Goal: Task Accomplishment & Management: Manage account settings

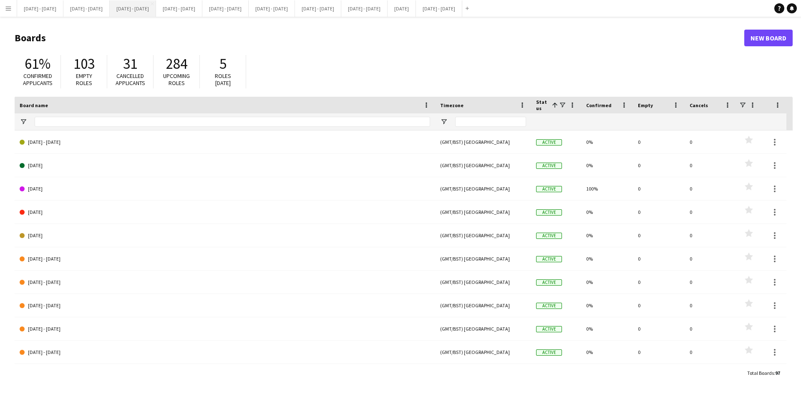
click at [152, 9] on button "[DATE] - [DATE] Close" at bounding box center [133, 8] width 46 height 16
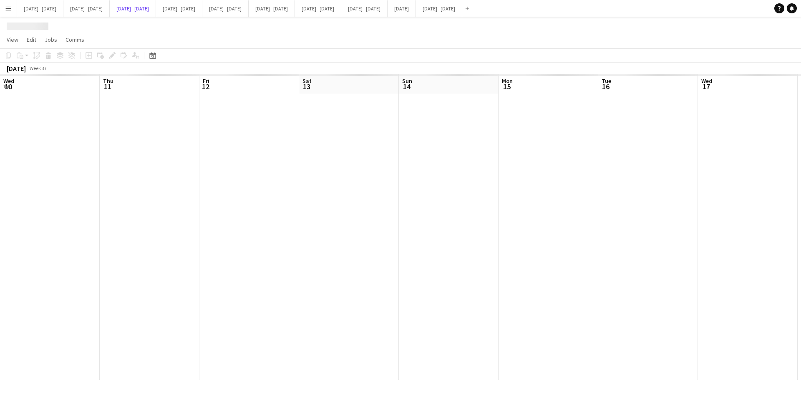
scroll to position [0, 286]
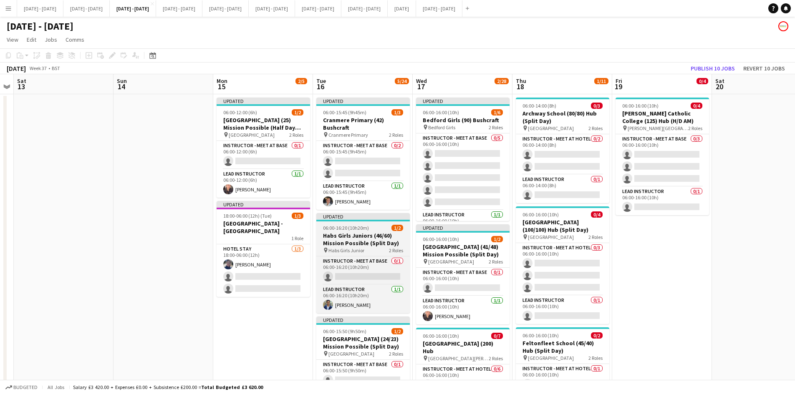
click at [379, 224] on app-job-card "Updated 06:00-16:20 (10h20m) 1/2 Habs Girls Juniors (46/60) Mission Possible (S…" at bounding box center [363, 263] width 94 height 100
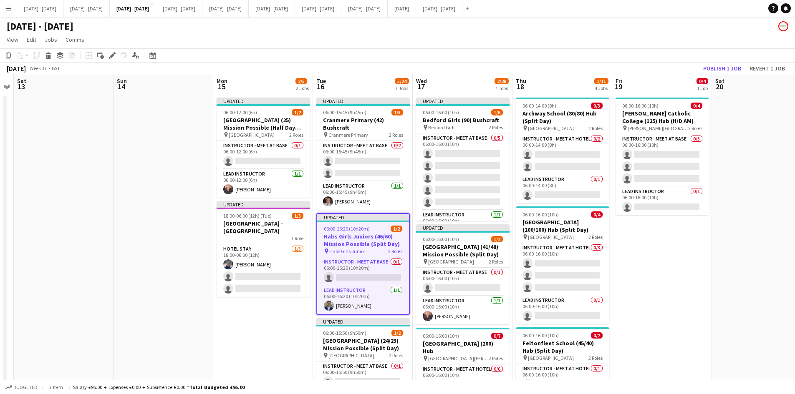
click at [113, 50] on app-toolbar "Copy Paste Paste Ctrl+V Paste with crew Ctrl+Shift+V Paste linked Job [GEOGRAPH…" at bounding box center [397, 55] width 795 height 14
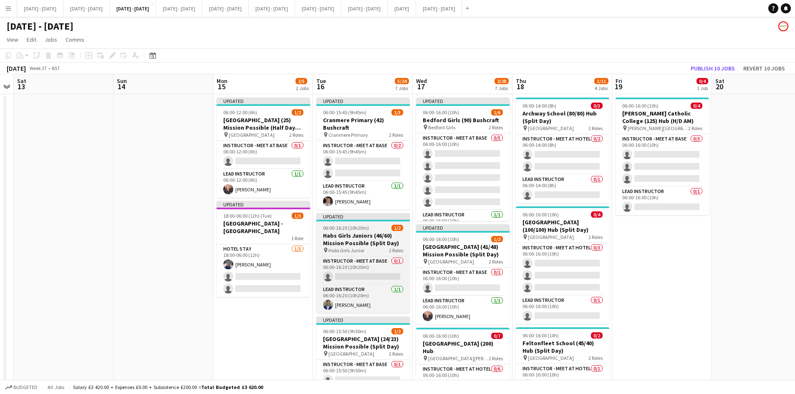
click at [377, 228] on div "06:00-16:20 (10h20m) 1/2" at bounding box center [363, 228] width 94 height 6
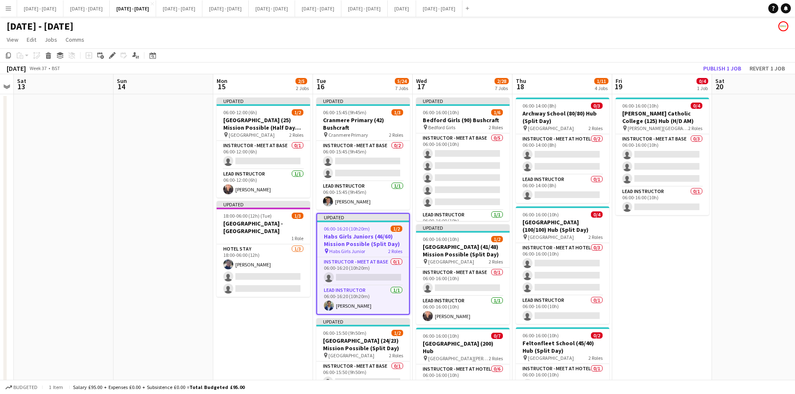
click at [377, 228] on div "06:00-16:20 (10h20m) 1/2" at bounding box center [363, 229] width 92 height 6
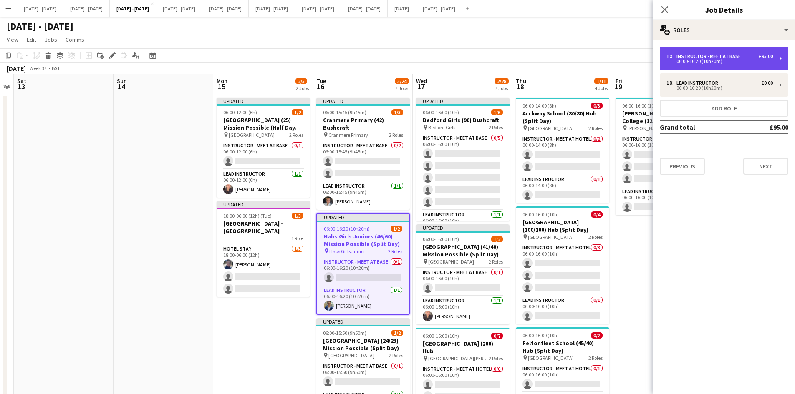
click at [685, 60] on div "06:00-16:20 (10h20m)" at bounding box center [720, 61] width 106 height 4
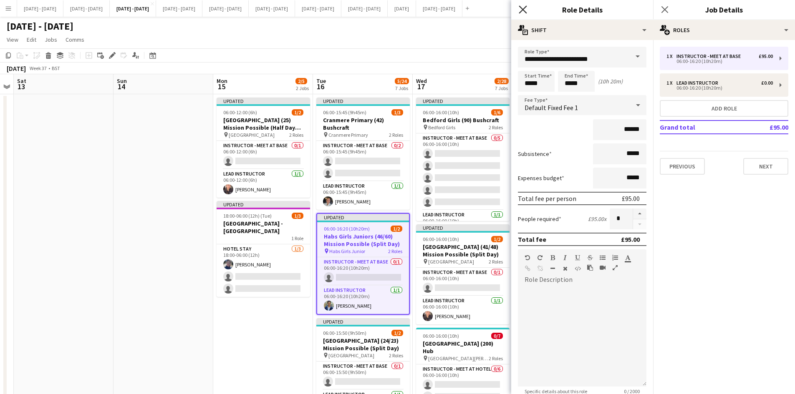
click at [521, 6] on icon "Close pop-in" at bounding box center [523, 9] width 8 height 8
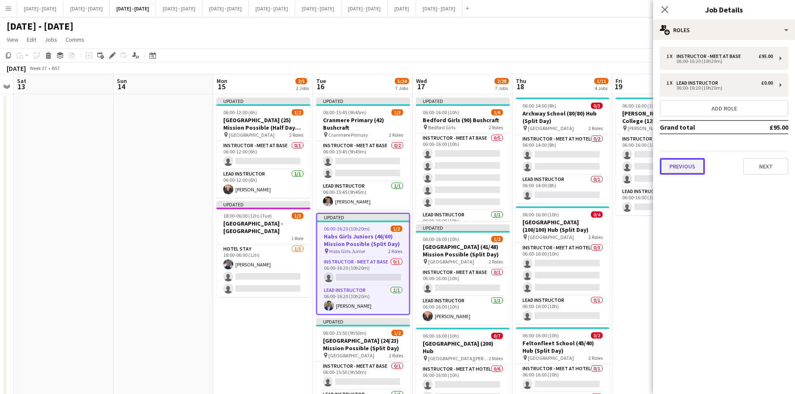
click at [679, 170] on button "Previous" at bounding box center [682, 166] width 45 height 17
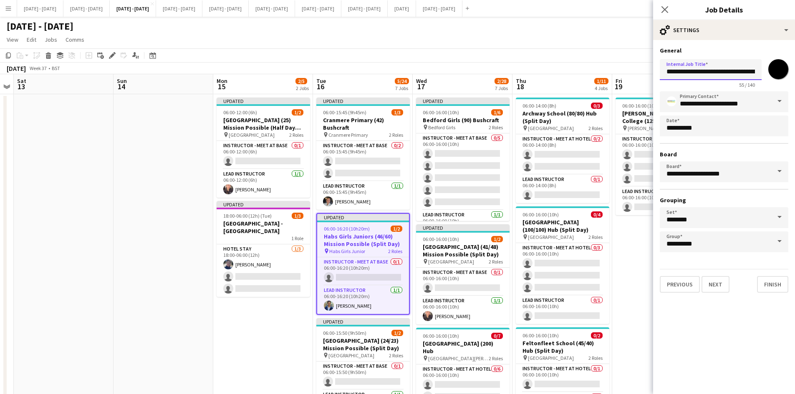
click at [726, 71] on input "**********" at bounding box center [711, 69] width 102 height 21
type input "**********"
click at [719, 282] on button "Next" at bounding box center [716, 284] width 28 height 17
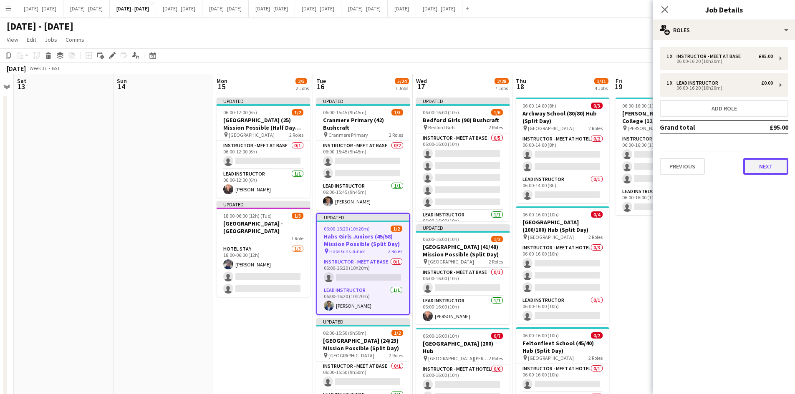
click at [756, 168] on button "Next" at bounding box center [765, 166] width 45 height 17
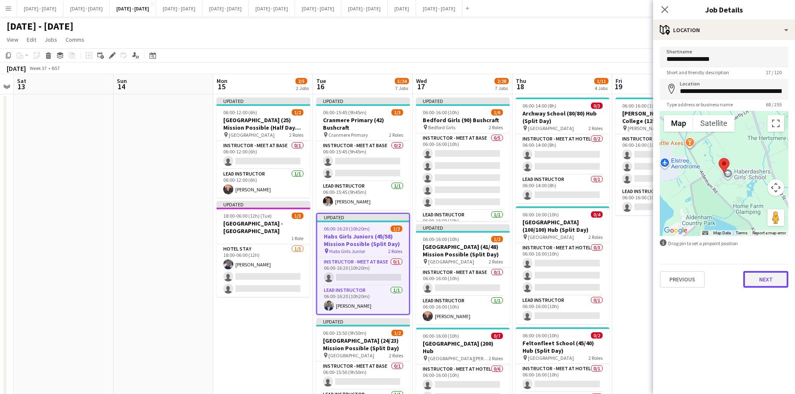
click at [766, 281] on button "Next" at bounding box center [765, 279] width 45 height 17
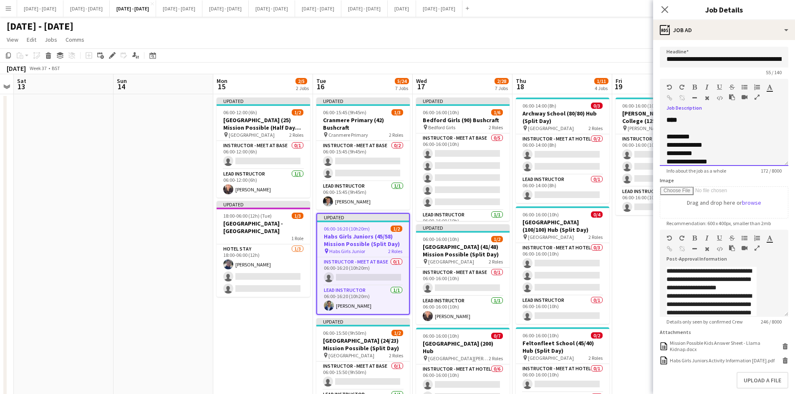
click at [681, 149] on div "**********" at bounding box center [715, 145] width 96 height 8
click at [664, 9] on icon at bounding box center [665, 9] width 8 height 8
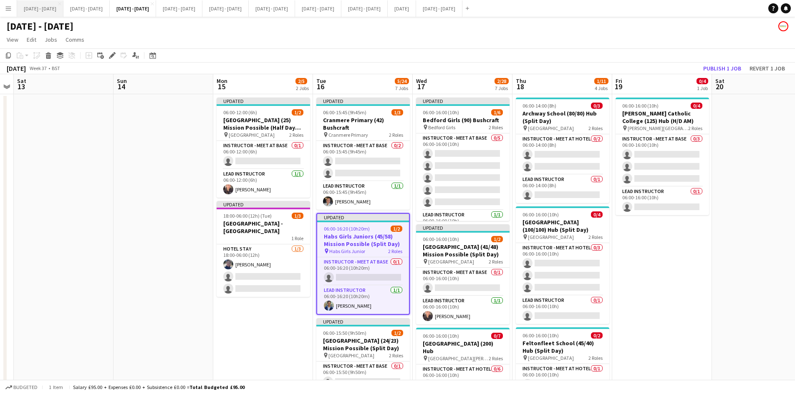
click at [44, 9] on button "[DATE] - [DATE] Close" at bounding box center [40, 8] width 46 height 16
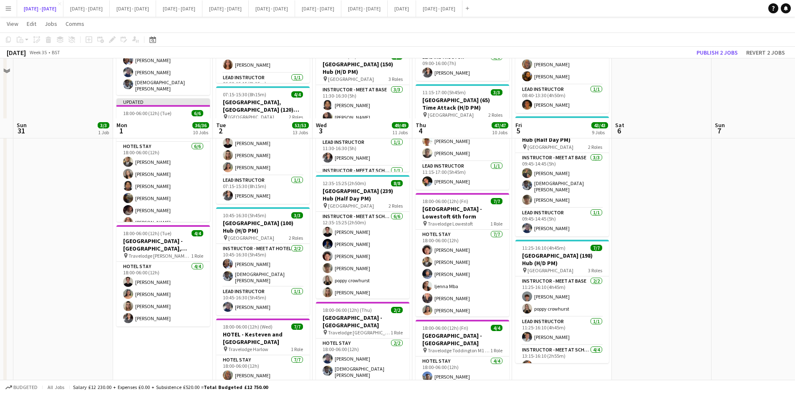
scroll to position [918, 0]
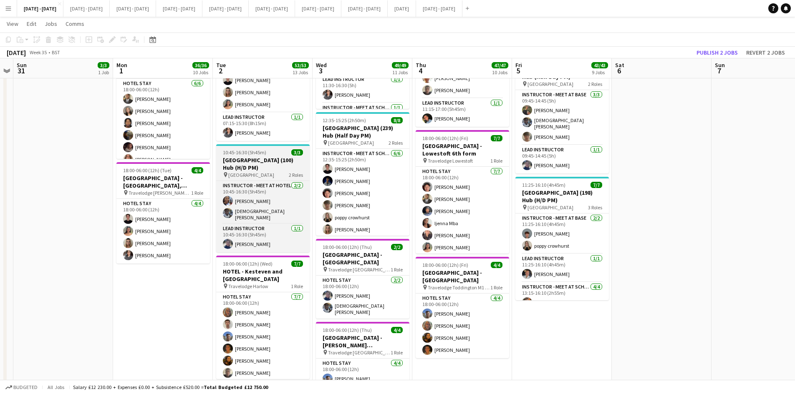
click at [273, 150] on div "10:45-16:30 (5h45m) 3/3" at bounding box center [263, 152] width 94 height 6
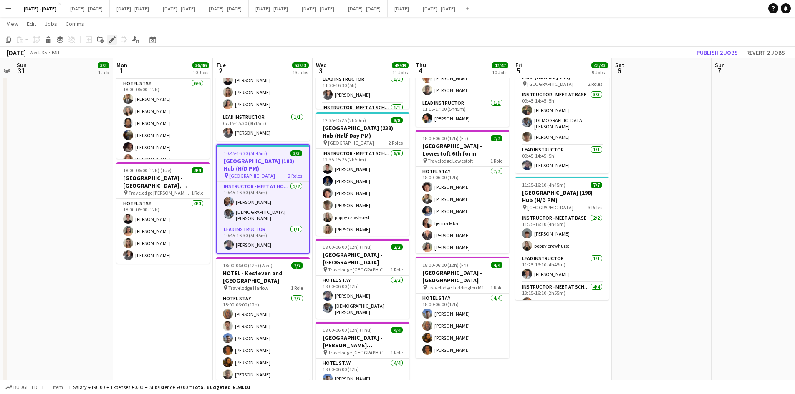
click at [111, 37] on icon "Edit" at bounding box center [112, 39] width 7 height 7
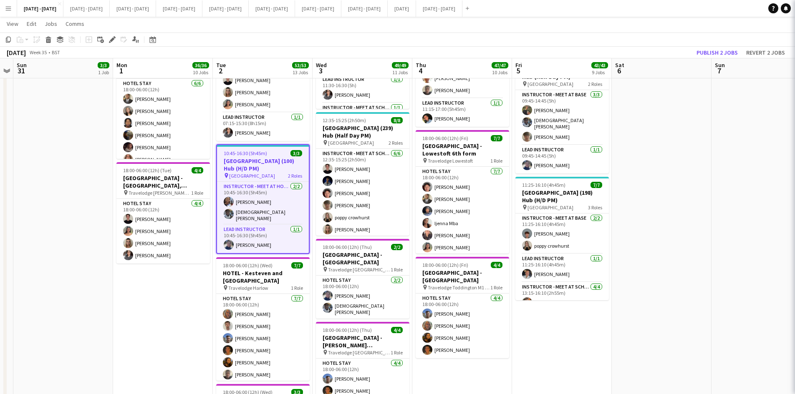
type input "**********"
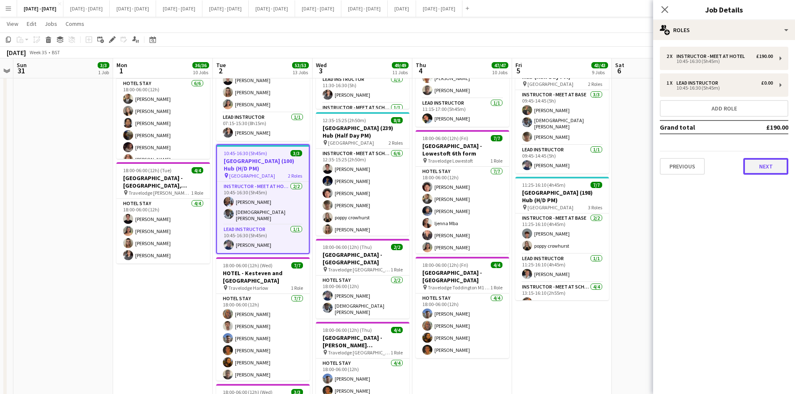
click at [762, 170] on button "Next" at bounding box center [765, 166] width 45 height 17
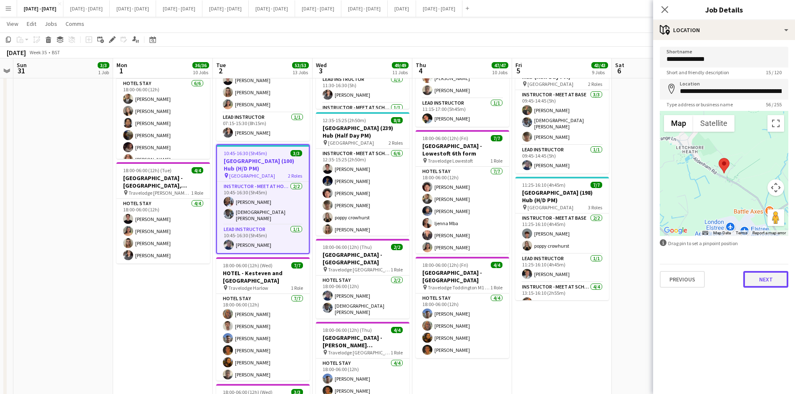
click at [762, 278] on button "Next" at bounding box center [765, 279] width 45 height 17
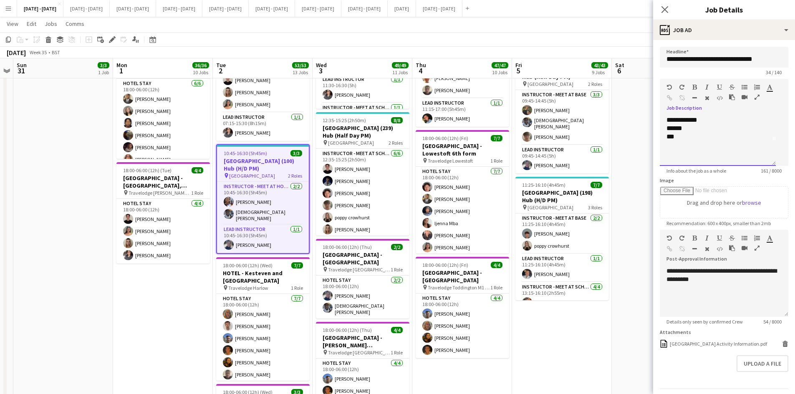
scroll to position [33, 0]
click at [699, 133] on div "***" at bounding box center [715, 128] width 96 height 8
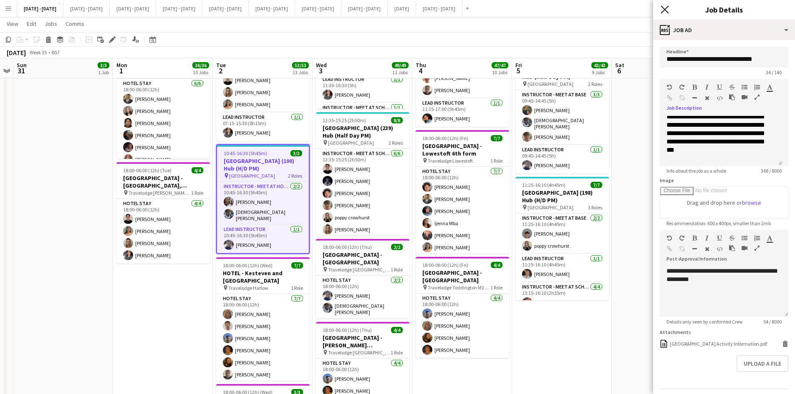
click at [666, 6] on icon "Close pop-in" at bounding box center [665, 9] width 8 height 8
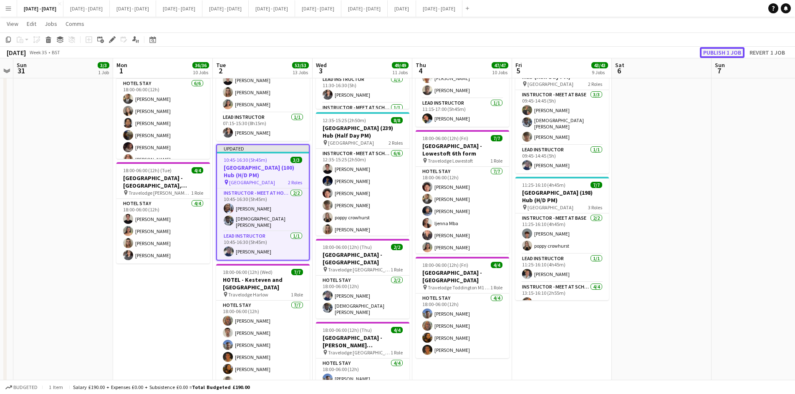
click at [710, 52] on button "Publish 1 job" at bounding box center [722, 52] width 45 height 11
